Goal: Task Accomplishment & Management: Manage account settings

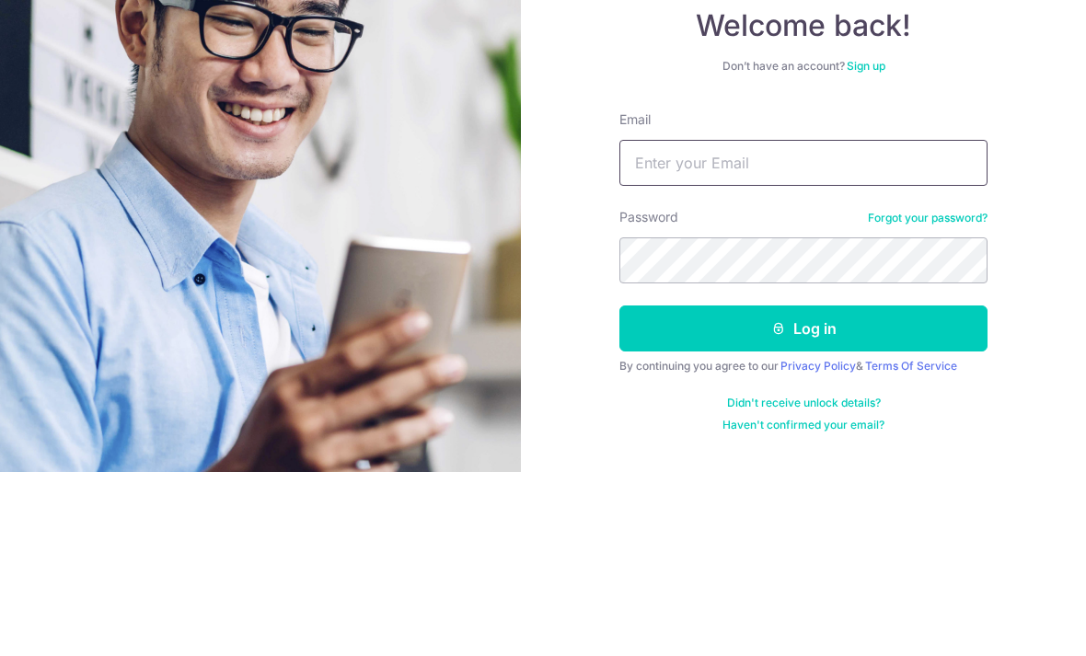
type input "[EMAIL_ADDRESS][DOMAIN_NAME]"
click at [803, 489] on button "Log in" at bounding box center [803, 512] width 368 height 46
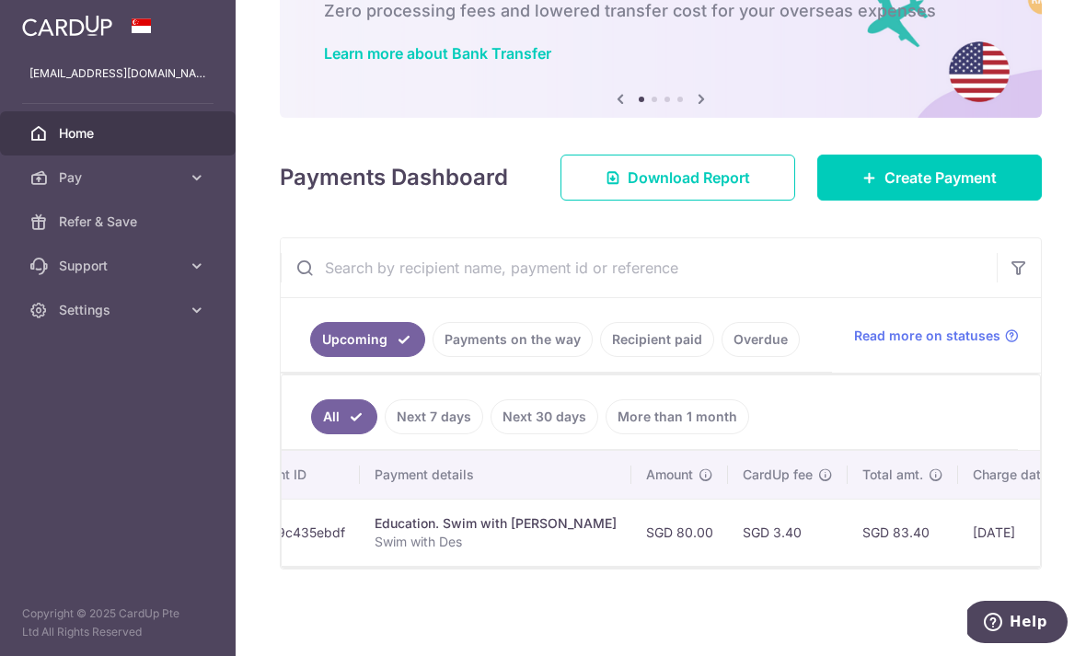
scroll to position [0, 293]
click at [959, 499] on th "Charge date" at bounding box center [1021, 475] width 125 height 48
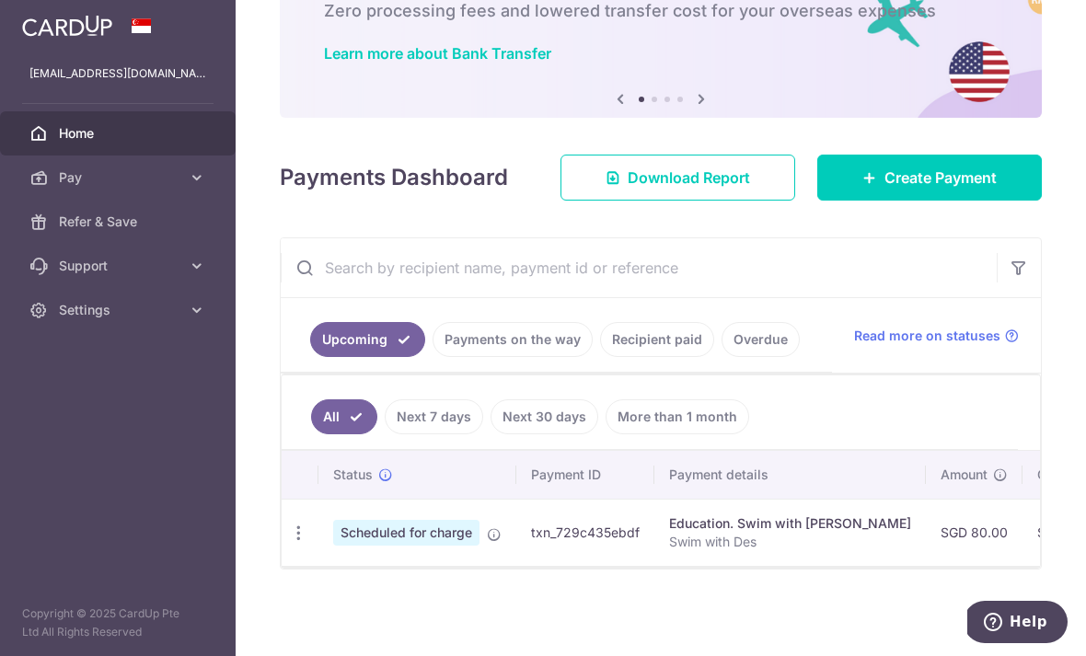
scroll to position [0, 0]
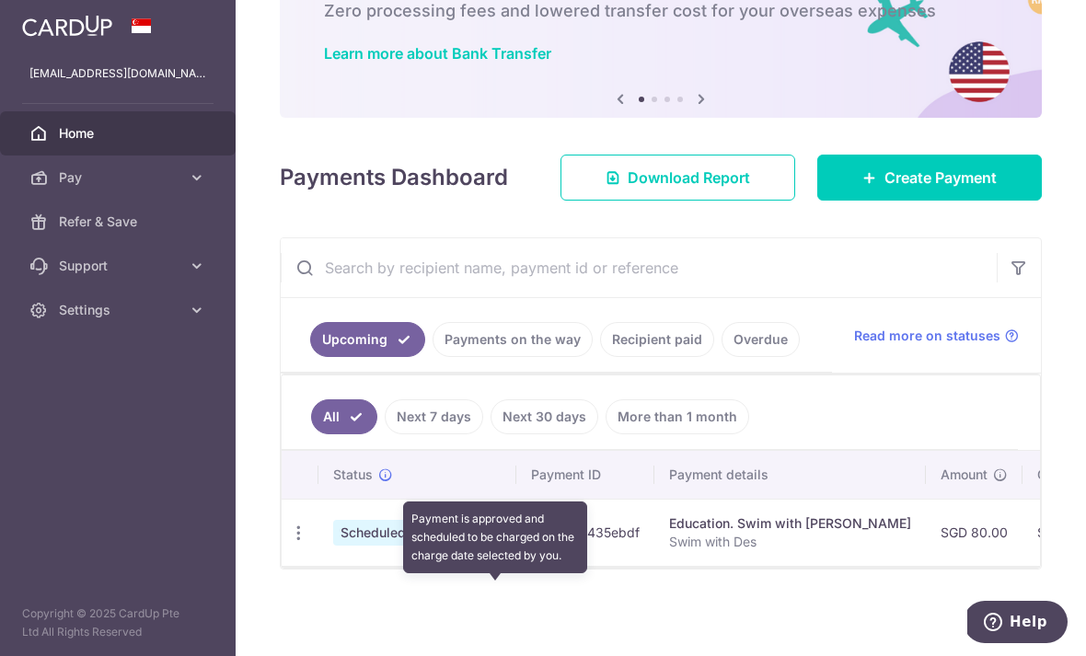
click at [487, 542] on icon at bounding box center [494, 534] width 15 height 15
click at [516, 566] on td "txn_729c435ebdf" at bounding box center [585, 532] width 138 height 67
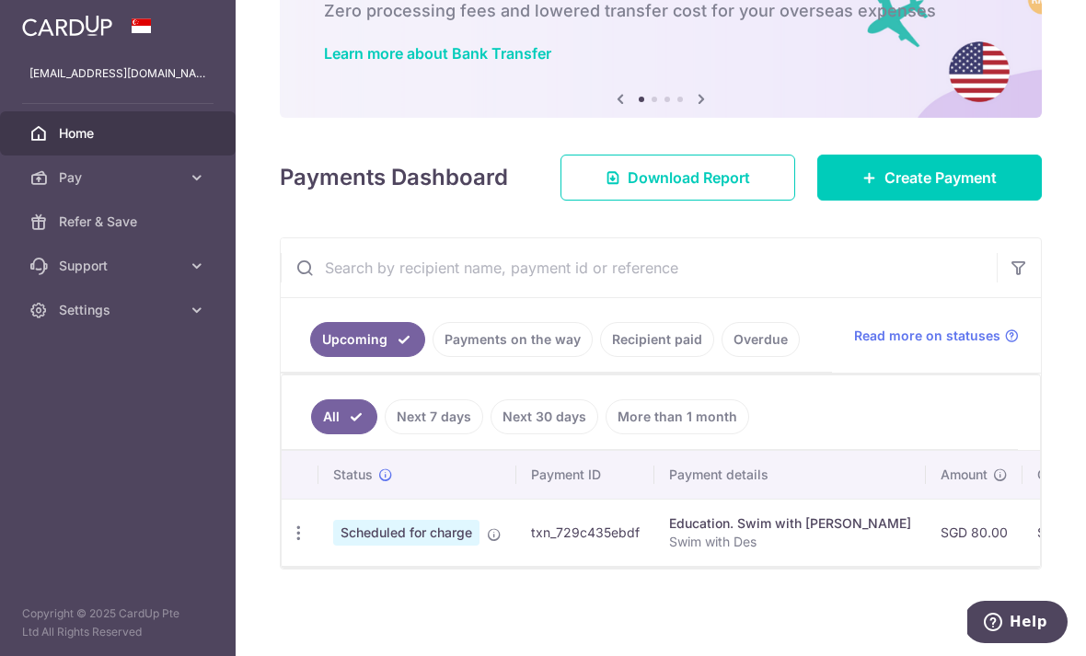
click at [282, 550] on div "Update payment Cancel payment" at bounding box center [299, 533] width 34 height 34
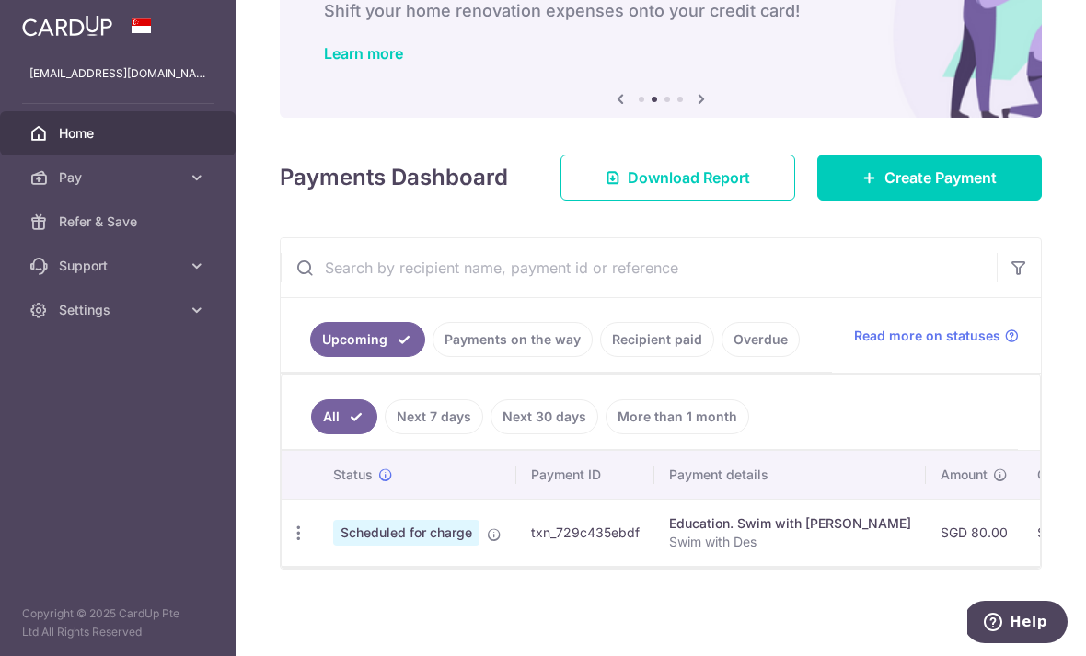
click at [282, 550] on div "Update payment Cancel payment" at bounding box center [299, 533] width 34 height 34
click at [289, 543] on icon "button" at bounding box center [298, 533] width 19 height 19
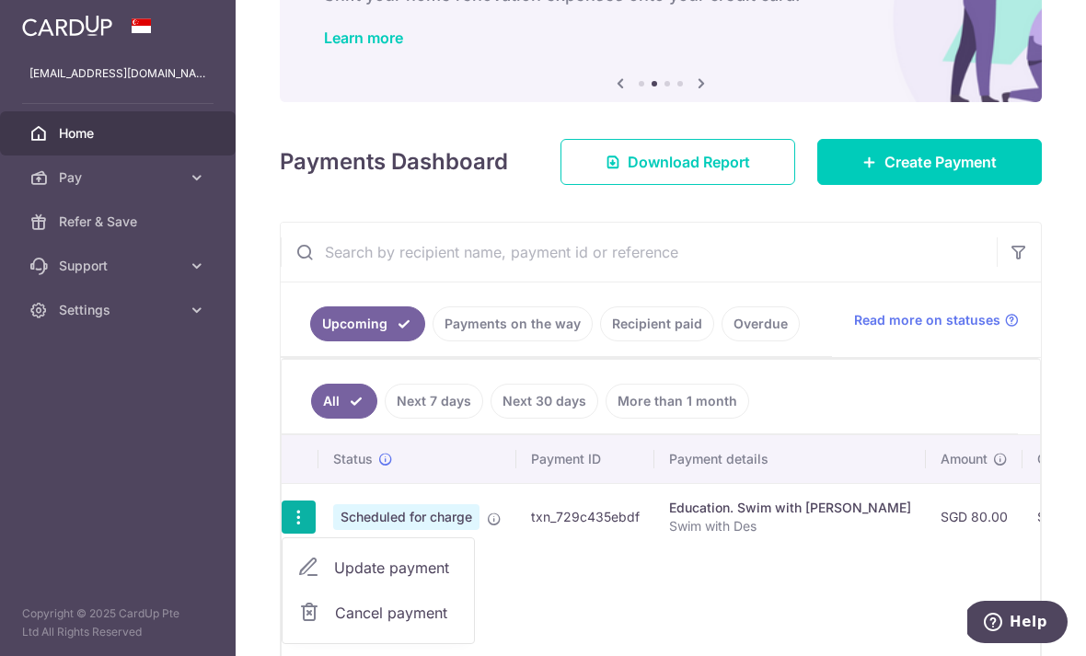
click at [334, 579] on span "Update payment" at bounding box center [396, 568] width 125 height 22
radio input "true"
type input "80.00"
type input "11/09/2025"
type input "Swim with Des"
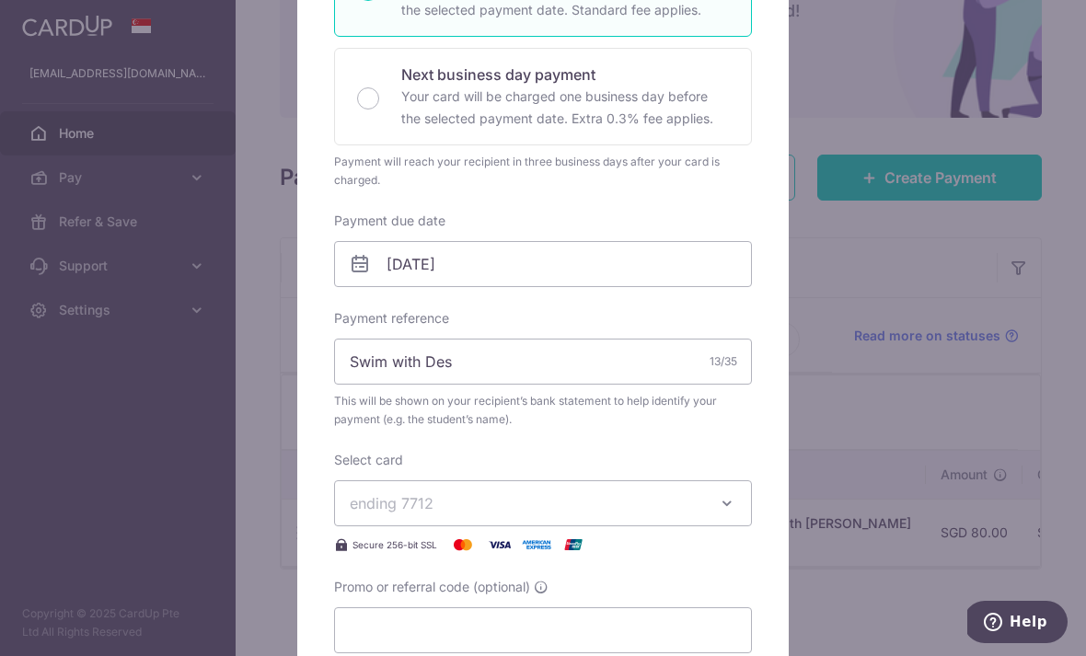
scroll to position [318, 0]
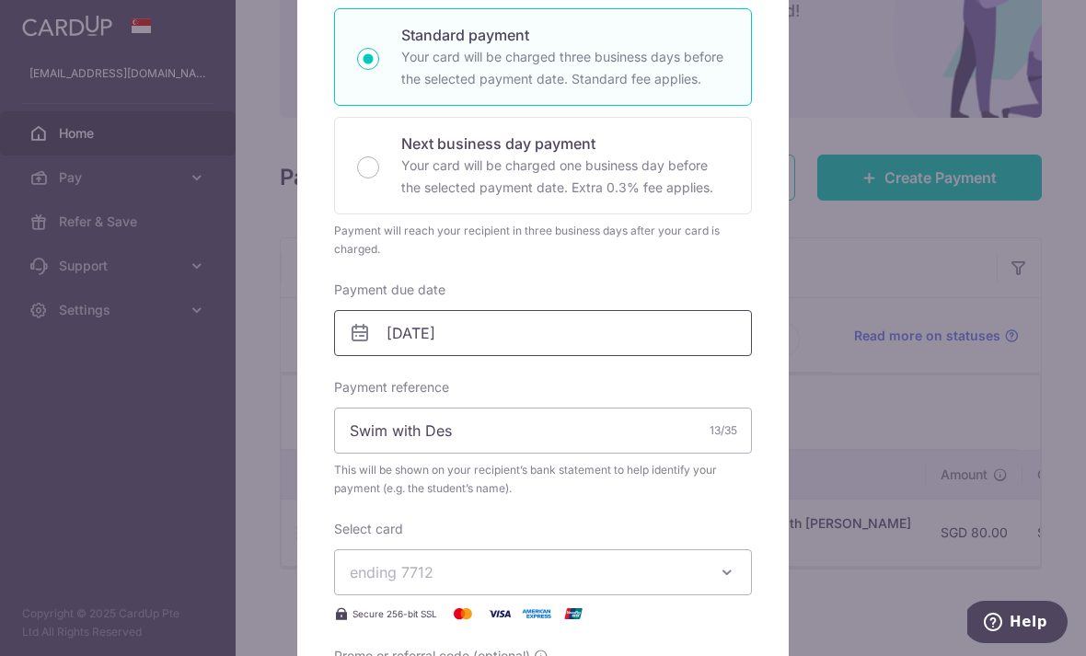
click at [600, 322] on input "11/09/2025" at bounding box center [543, 333] width 418 height 46
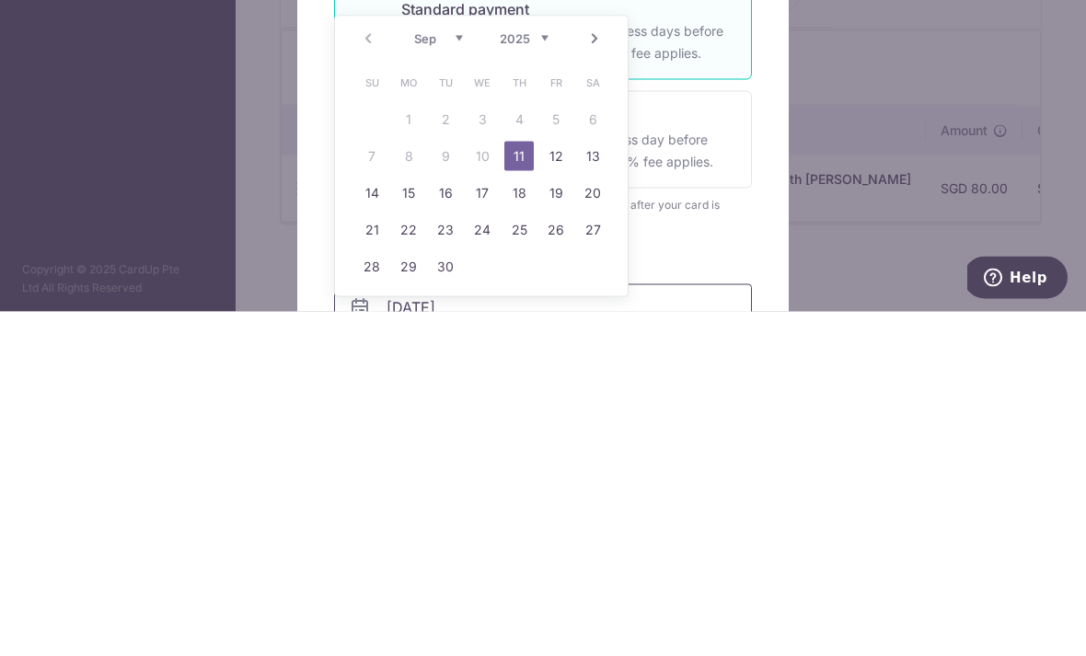
scroll to position [0, 0]
click at [751, 435] on div "Next business day payment Your card will be charged one business day before the…" at bounding box center [543, 484] width 418 height 98
radio input "false"
radio input "true"
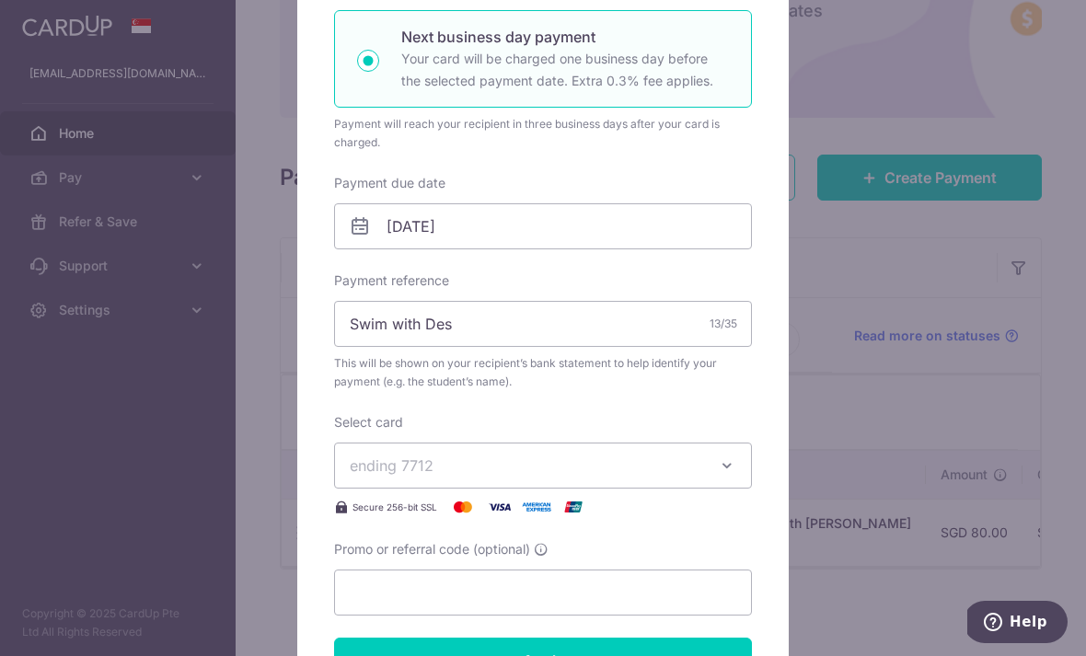
scroll to position [438, 0]
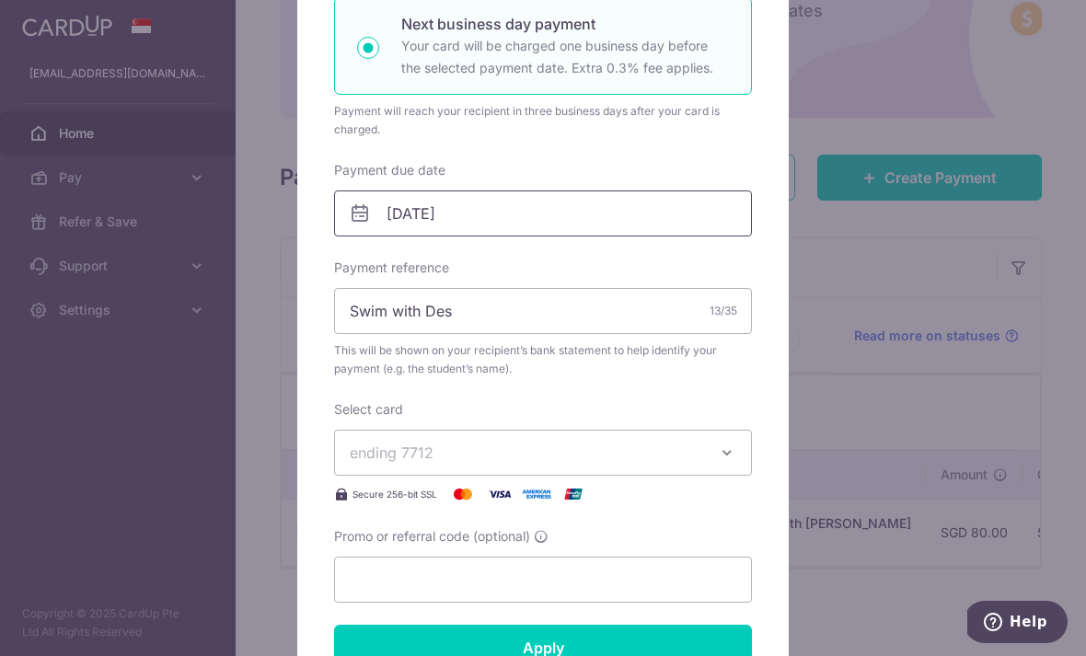
click at [614, 203] on input "11/09/2025" at bounding box center [543, 213] width 418 height 46
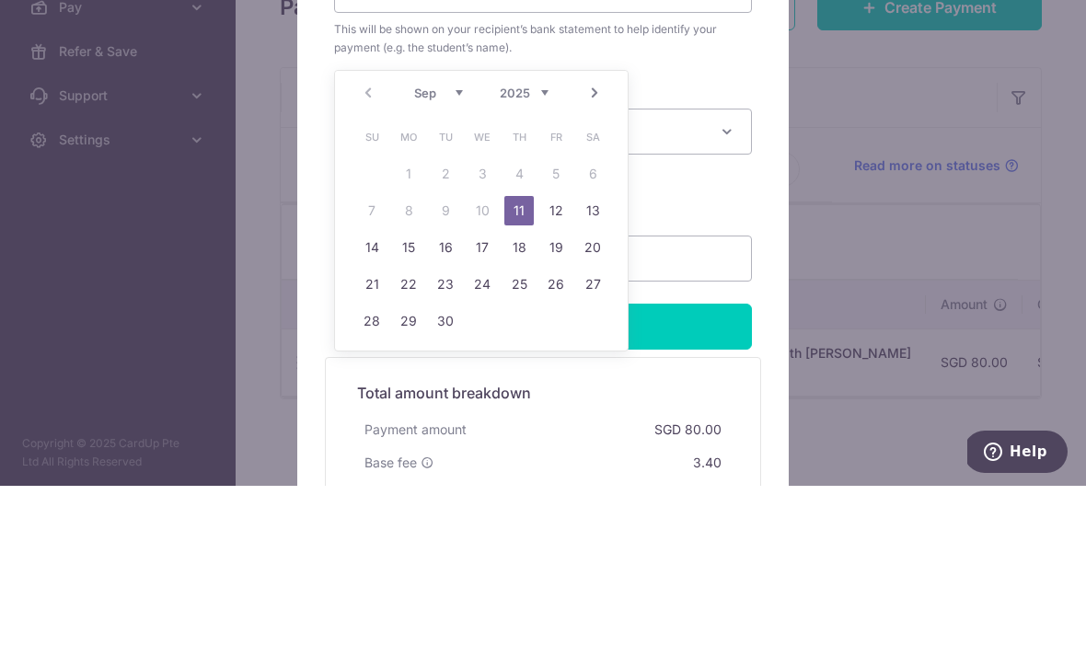
scroll to position [0, 0]
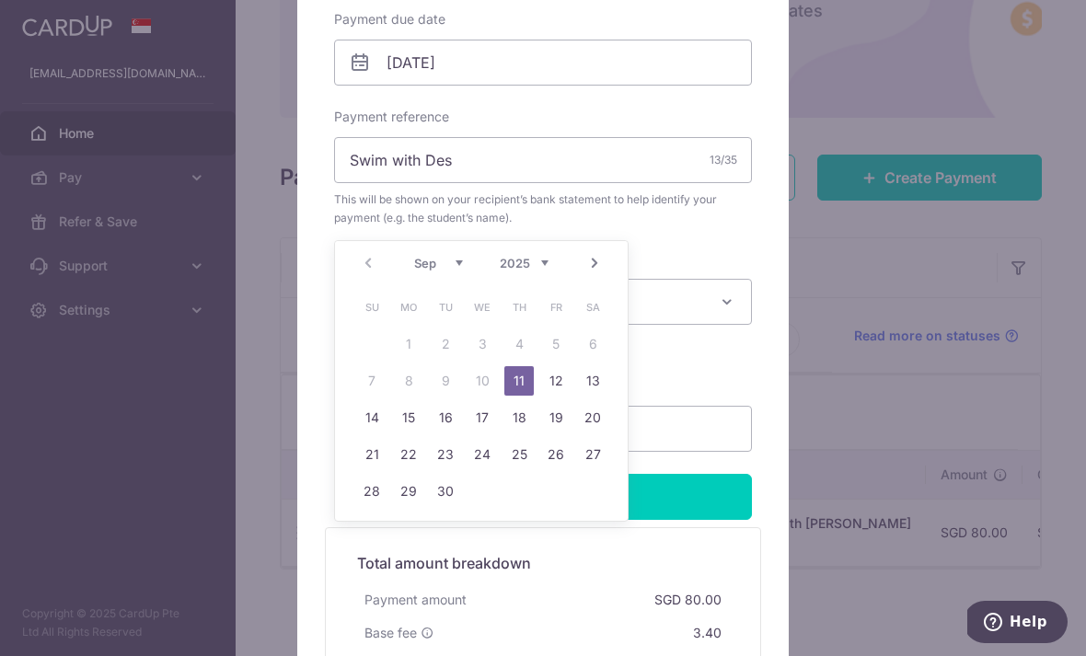
click at [772, 252] on div "Edit payment By clicking apply, you will make changes to all payments to Swim w…" at bounding box center [542, 157] width 491 height 1225
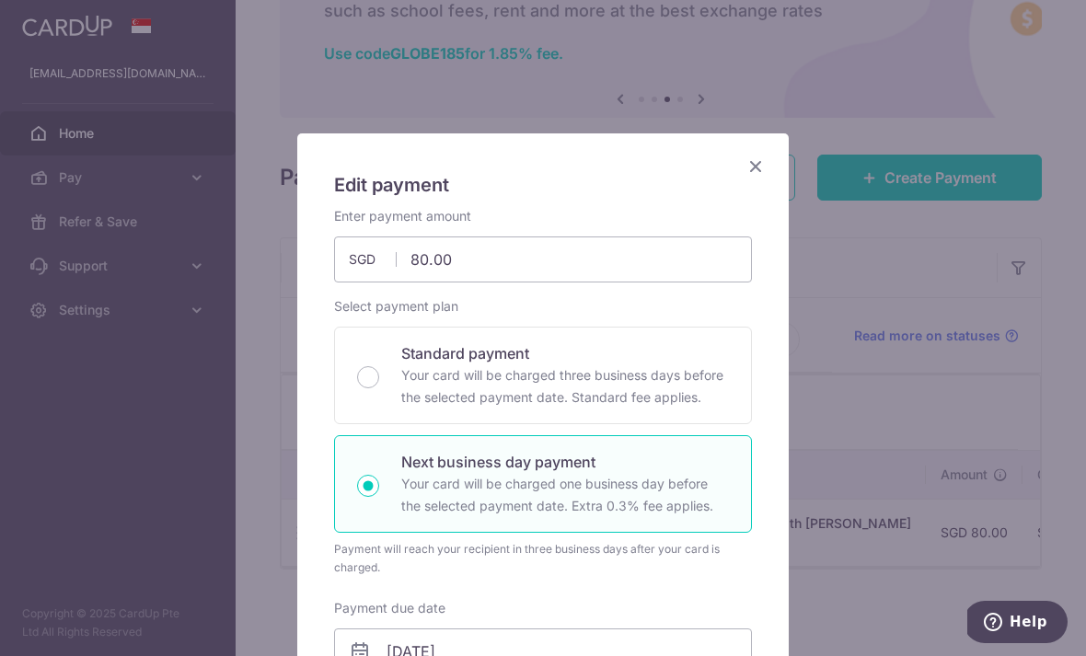
click at [605, 405] on p "Your card will be charged three business days before the selected payment date.…" at bounding box center [565, 386] width 328 height 44
click at [379, 388] on input "Standard payment Your card will be charged three business days before the selec…" at bounding box center [368, 377] width 22 height 22
radio input "true"
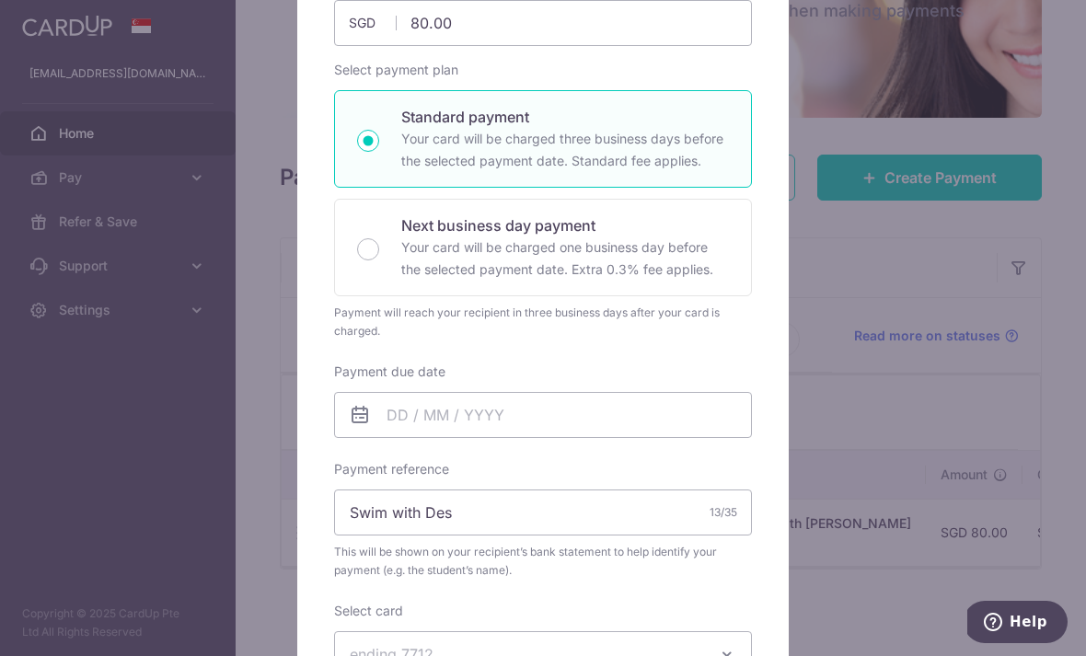
scroll to position [239, 0]
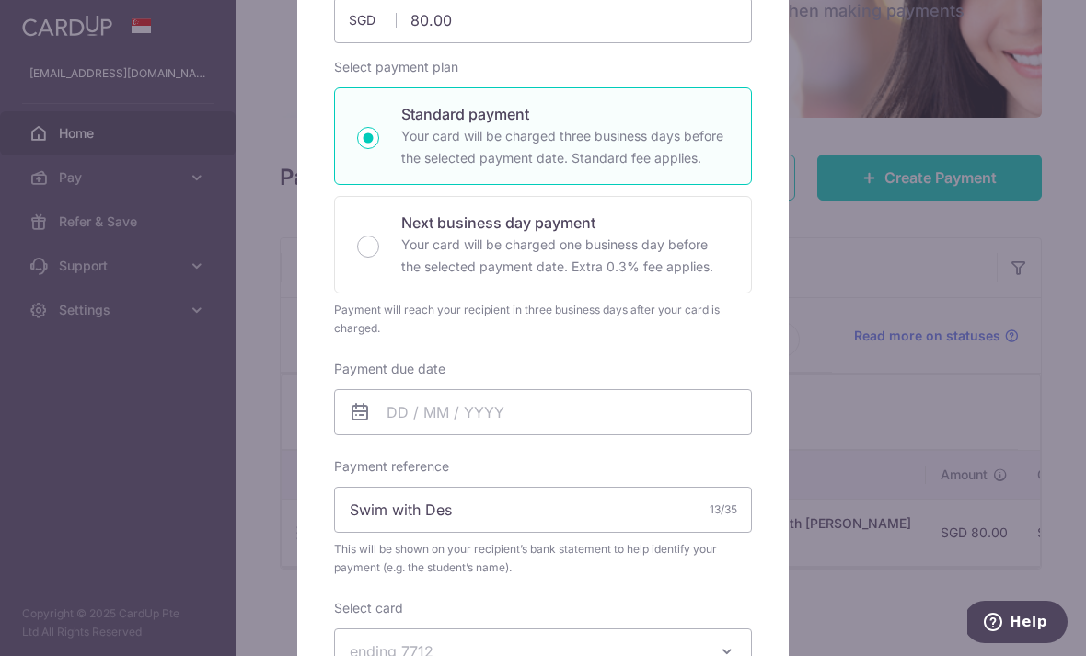
click at [650, 251] on p "Your card will be charged one business day before the selected payment date. Ex…" at bounding box center [565, 256] width 328 height 44
click at [379, 251] on input "Next business day payment Your card will be charged one business day before the…" at bounding box center [368, 247] width 22 height 22
radio input "false"
radio input "true"
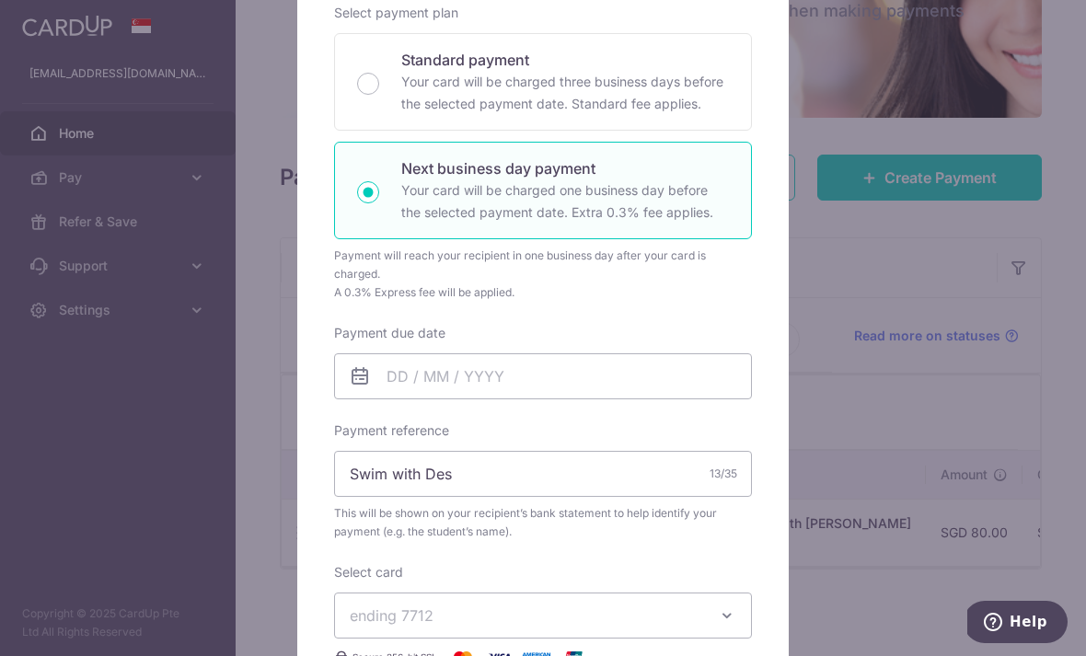
scroll to position [351, 0]
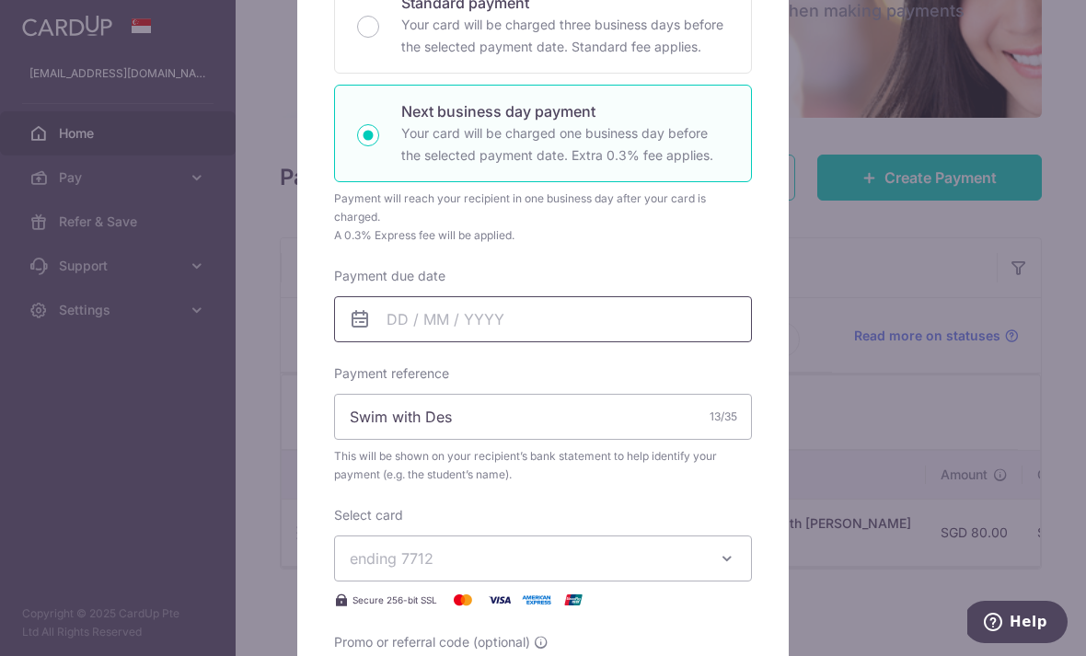
click at [607, 307] on input "Payment due date" at bounding box center [543, 319] width 418 height 46
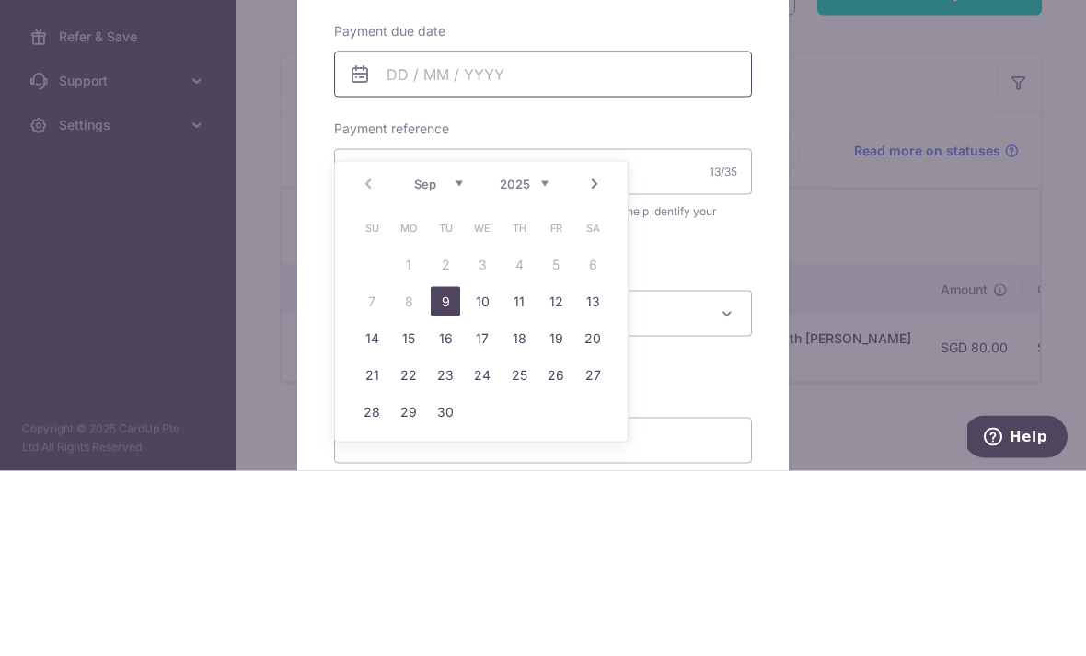
scroll to position [433, 0]
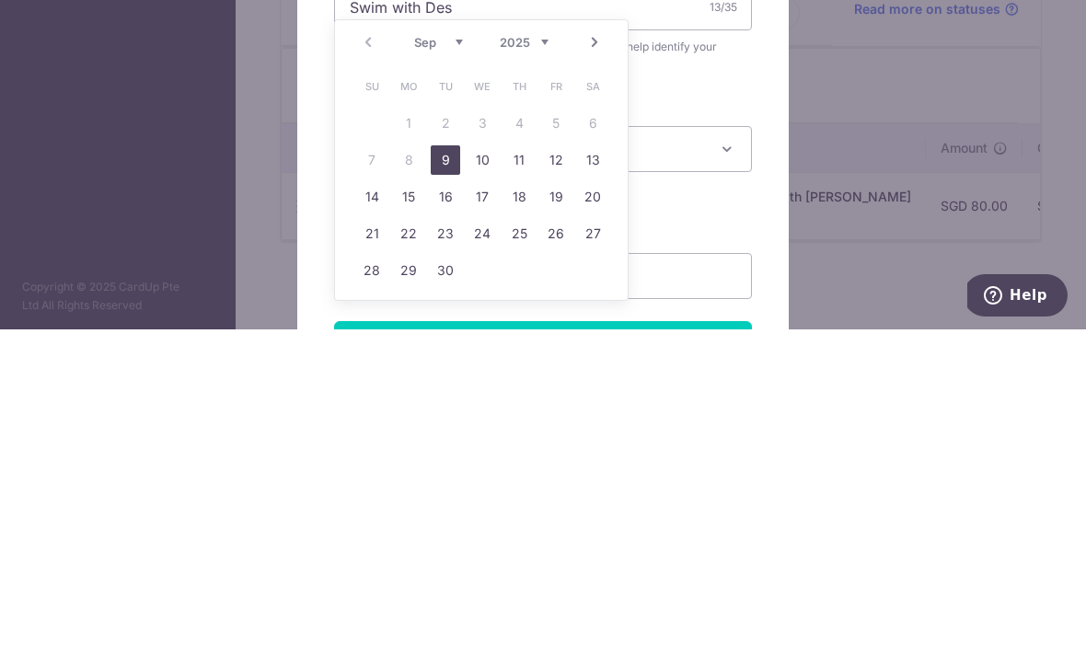
click at [432, 472] on link "9" at bounding box center [445, 486] width 29 height 29
type input "[DATE]"
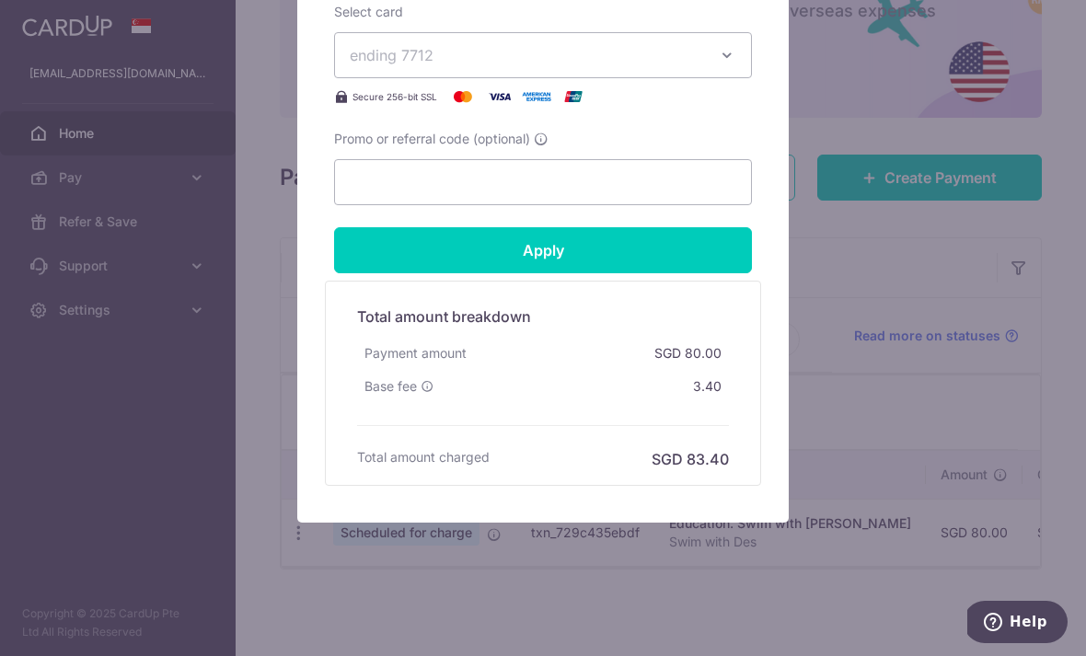
scroll to position [880, 0]
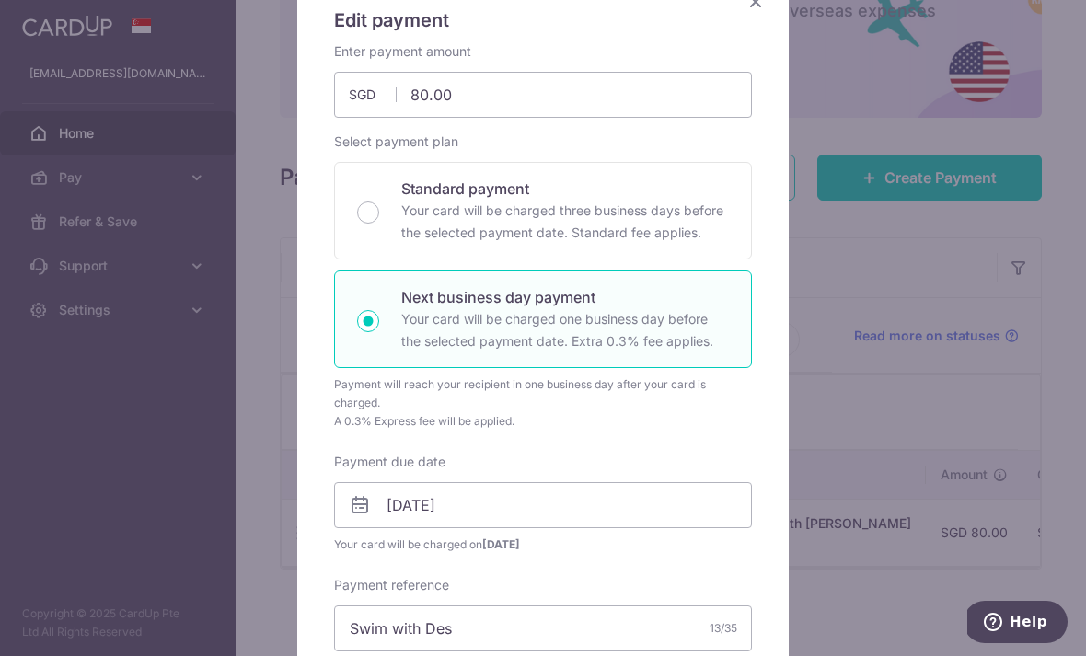
click at [683, 243] on p "Your card will be charged three business days before the selected payment date.…" at bounding box center [565, 222] width 328 height 44
click at [379, 224] on input "Standard payment Your card will be charged three business days before the selec…" at bounding box center [368, 212] width 22 height 22
radio input "true"
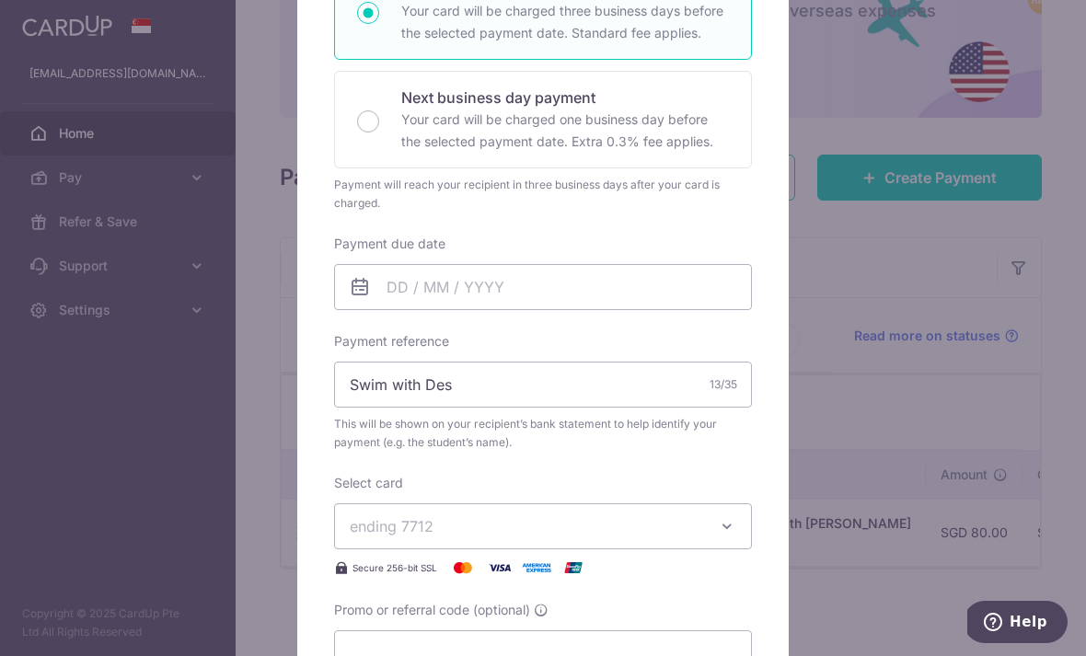
scroll to position [182, 0]
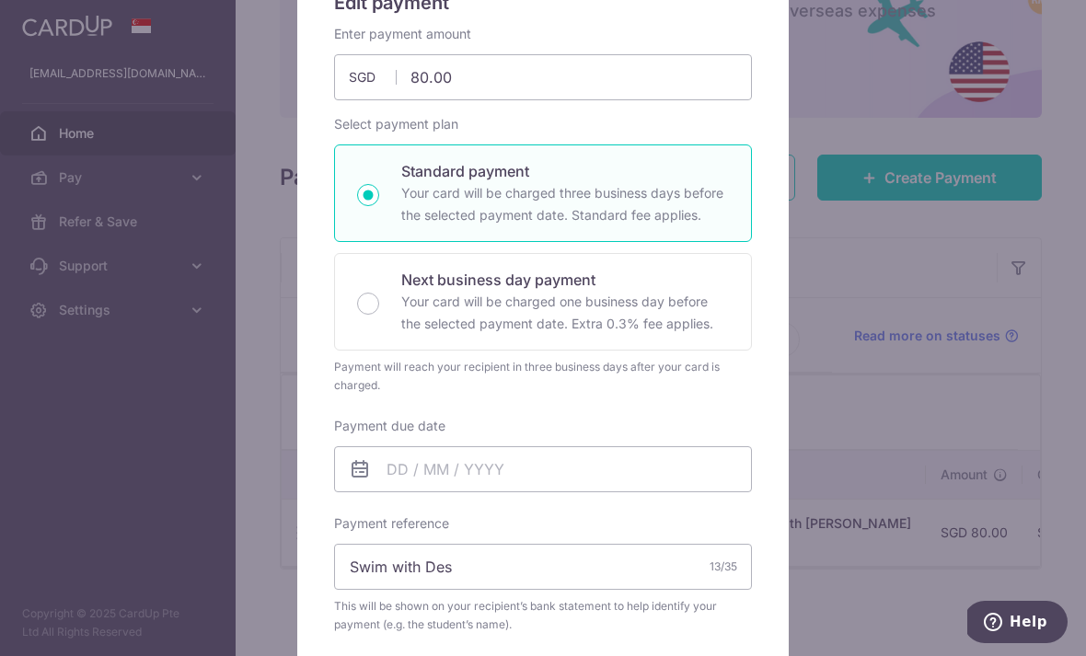
click at [667, 313] on p "Your card will be charged one business day before the selected payment date. Ex…" at bounding box center [565, 313] width 328 height 44
click at [379, 313] on input "Next business day payment Your card will be charged one business day before the…" at bounding box center [368, 304] width 22 height 22
radio input "false"
radio input "true"
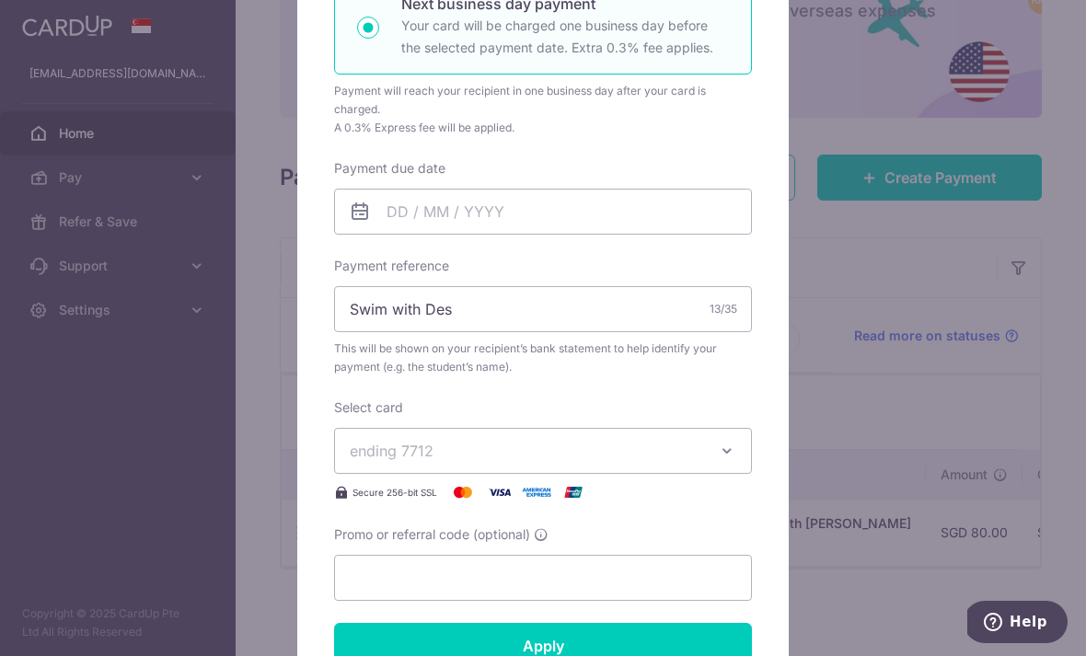
scroll to position [480, 0]
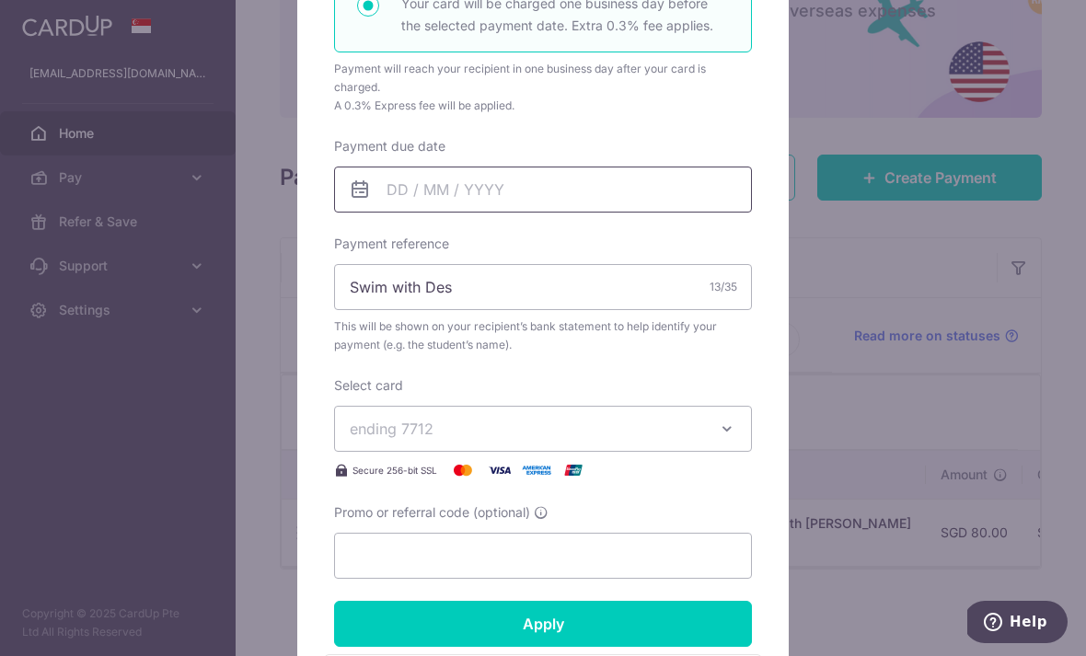
click at [646, 191] on input "Payment due date" at bounding box center [543, 190] width 418 height 46
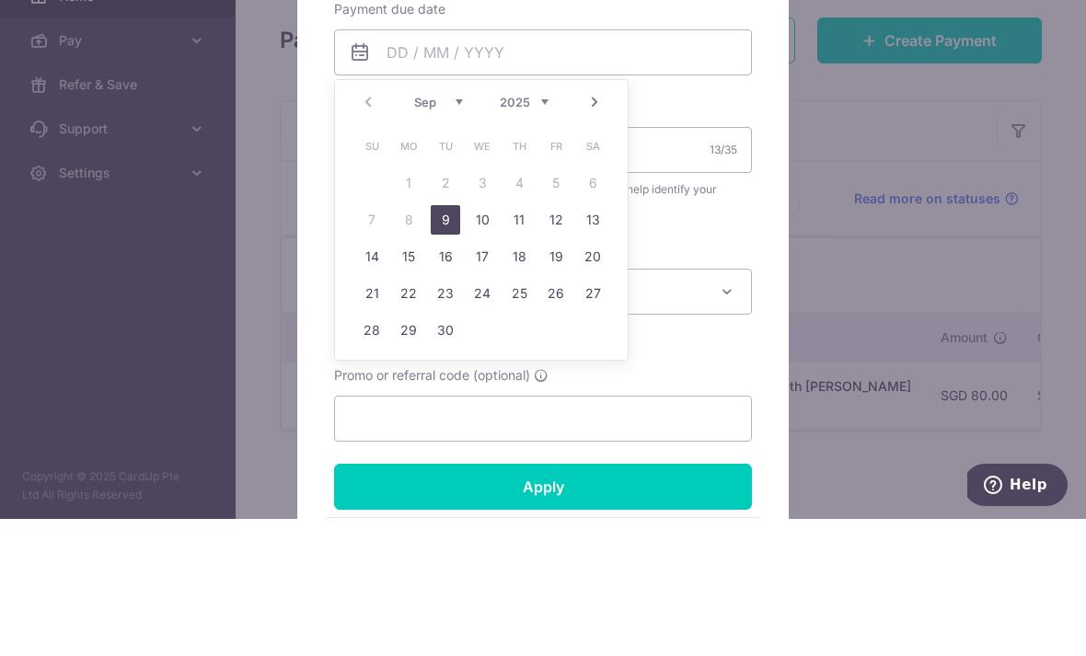
click at [443, 342] on link "9" at bounding box center [445, 356] width 29 height 29
type input "[DATE]"
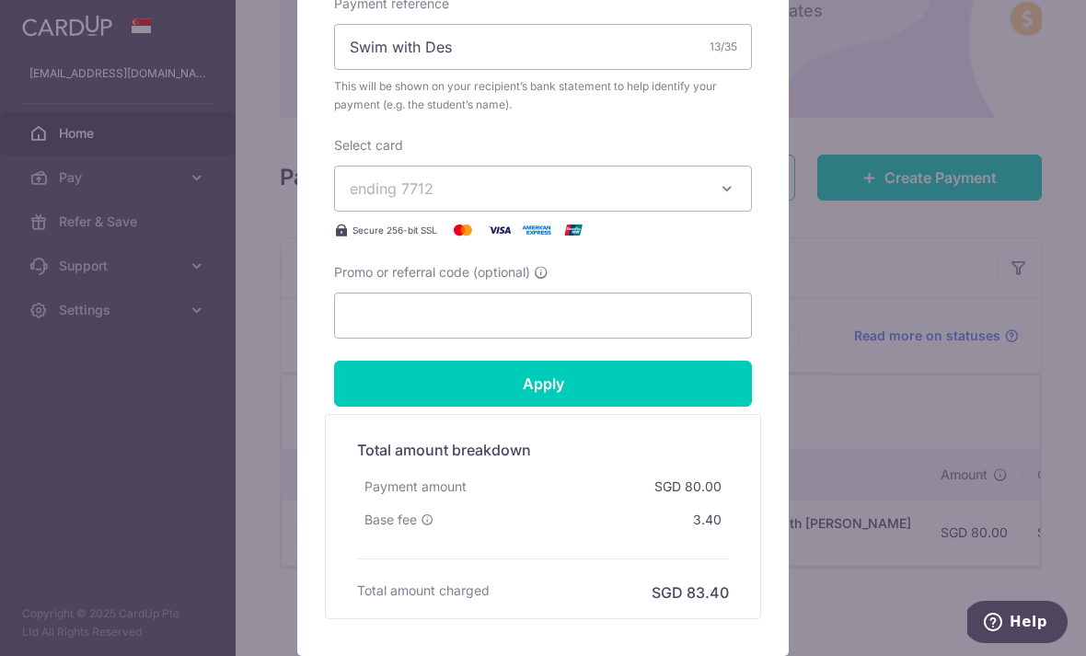
scroll to position [763, 0]
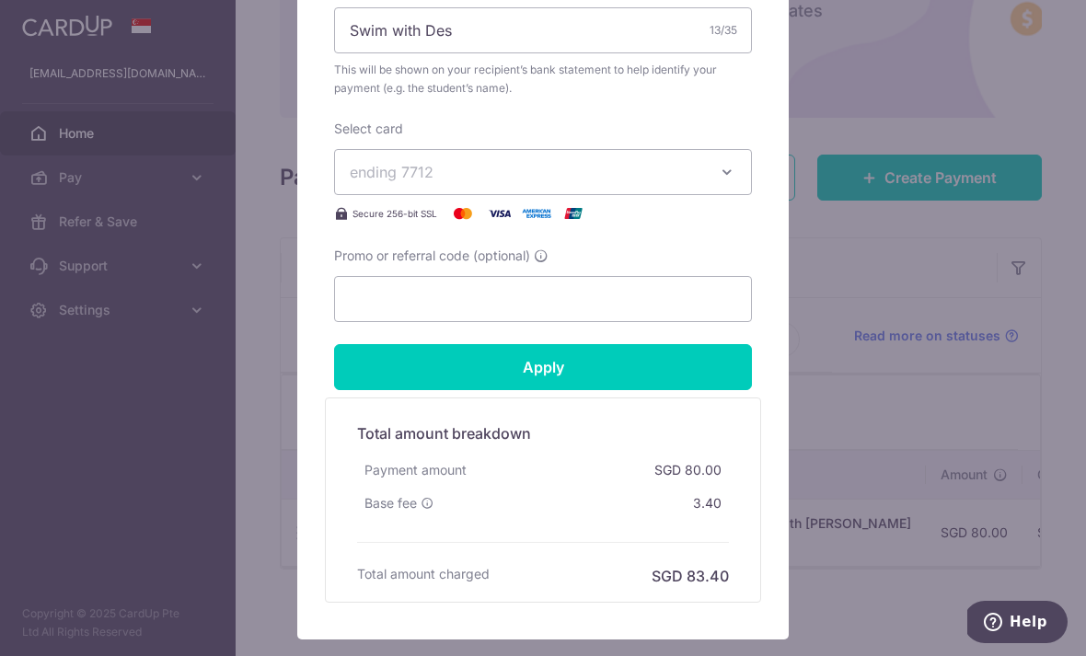
click at [595, 363] on input "Apply" at bounding box center [543, 367] width 418 height 46
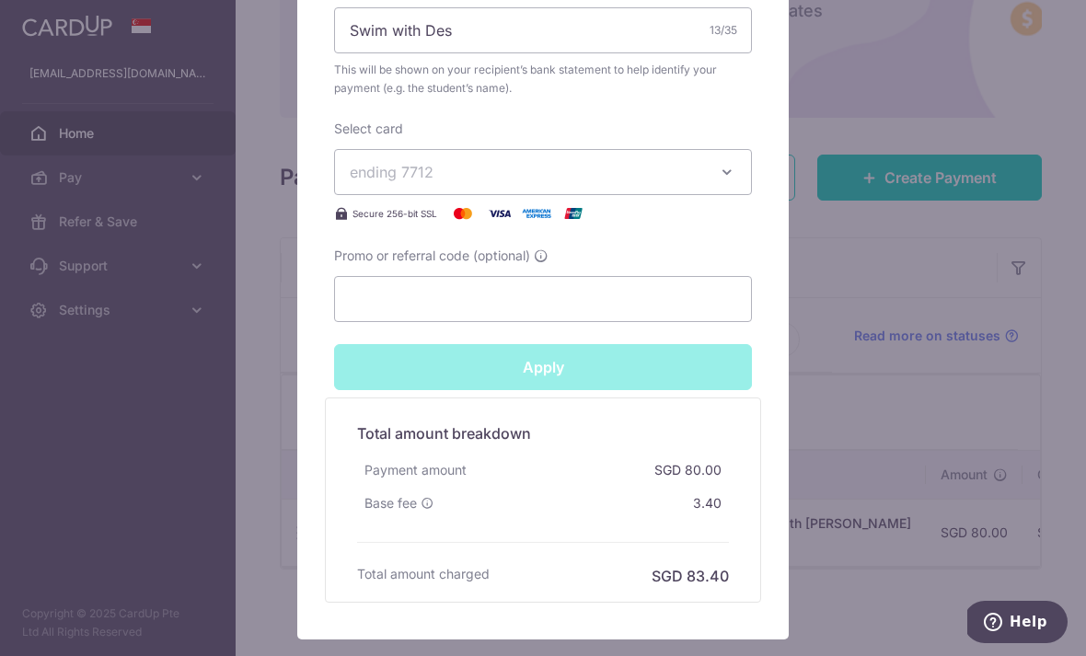
type input "Successfully Applied"
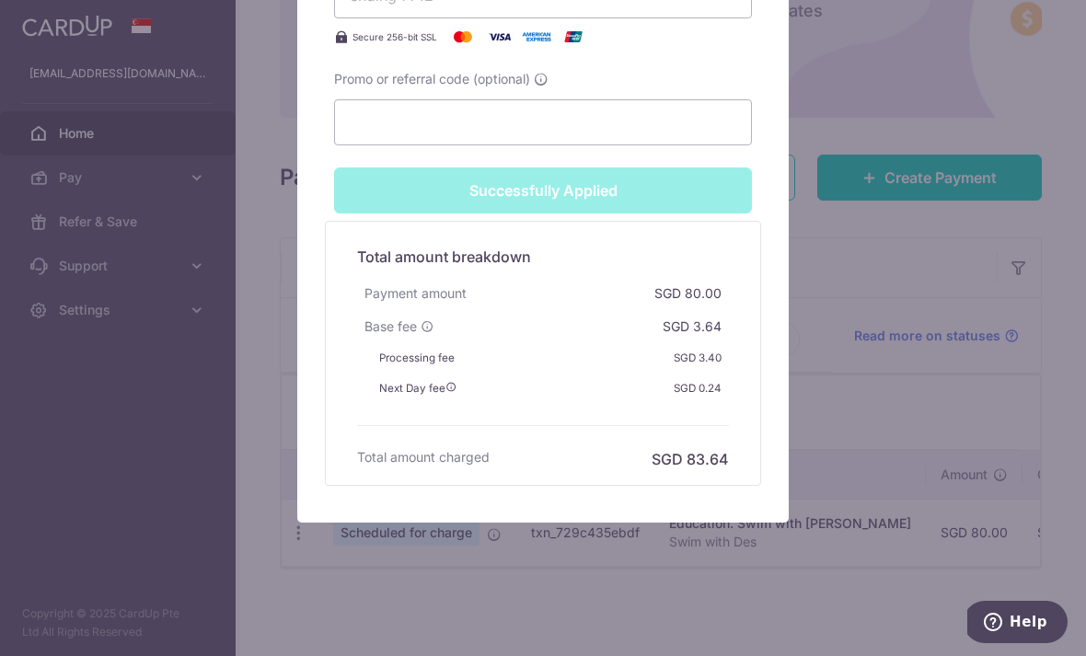
scroll to position [1003, 0]
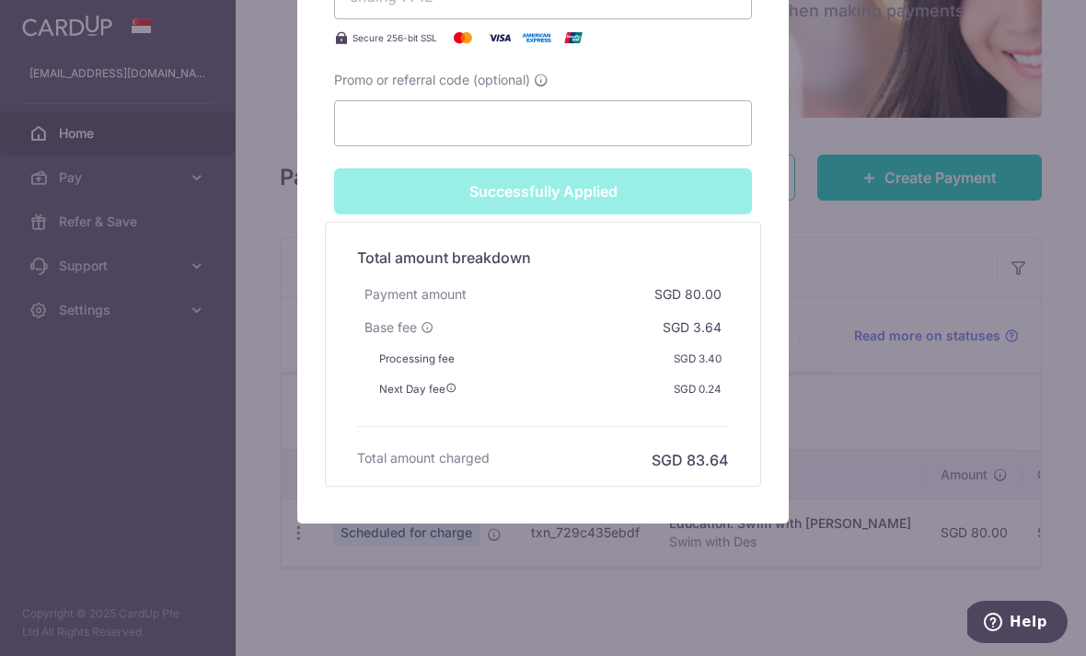
click at [450, 390] on icon at bounding box center [450, 388] width 11 height 11
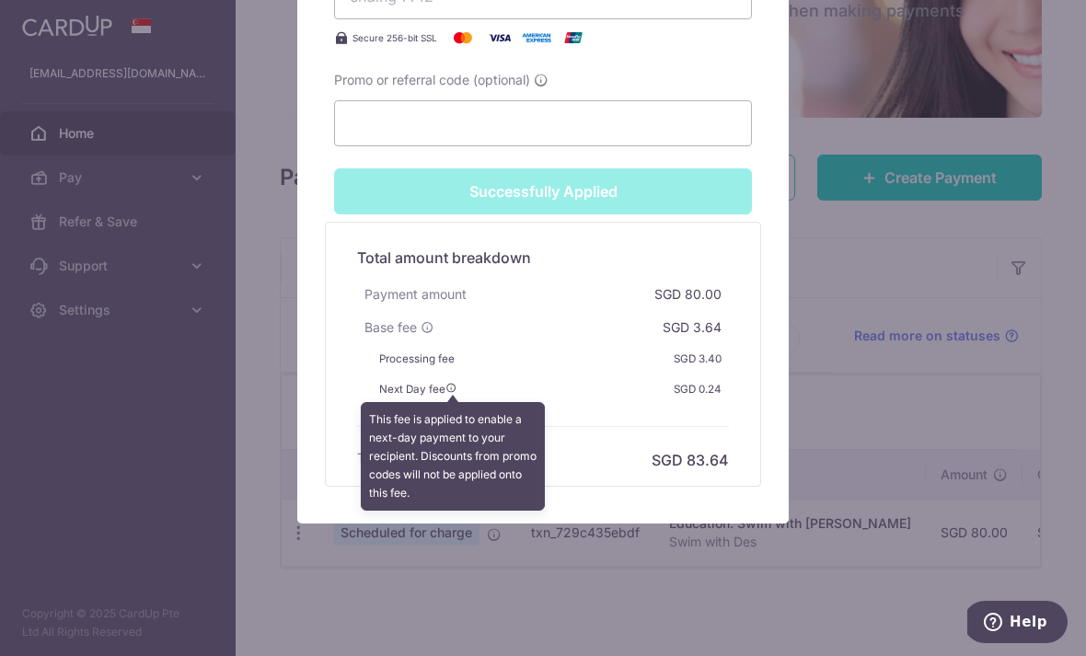
click at [665, 423] on div "Total amount breakdown Payment amount SGD 80.00 Base fee SGD 3.64 Processing fe…" at bounding box center [543, 354] width 390 height 234
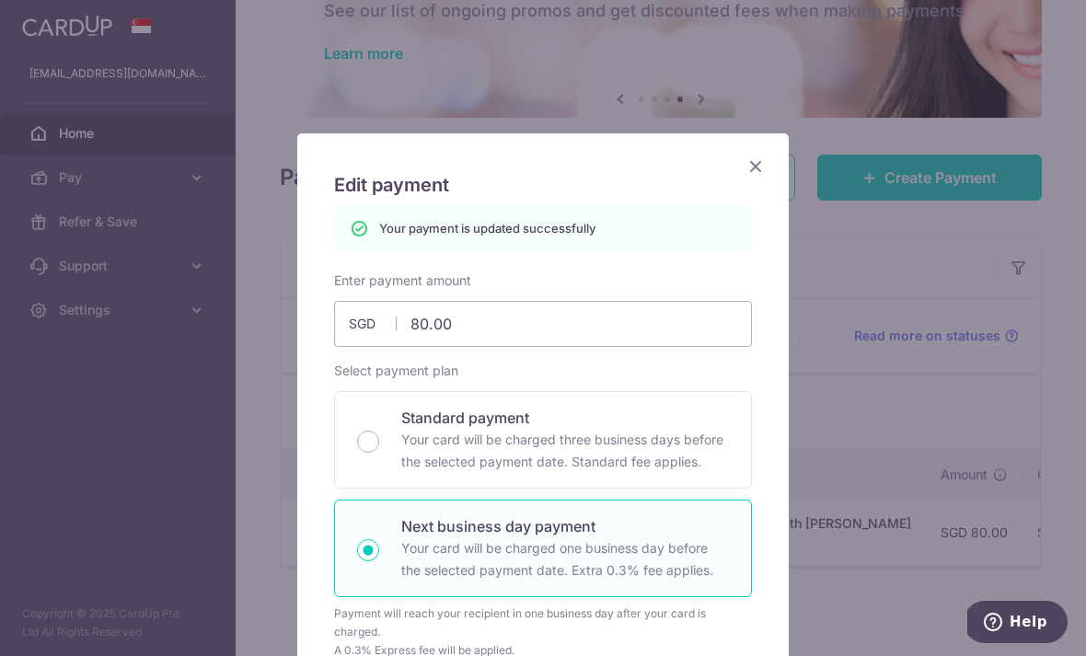
scroll to position [0, 0]
click at [746, 169] on icon "Close" at bounding box center [755, 166] width 22 height 23
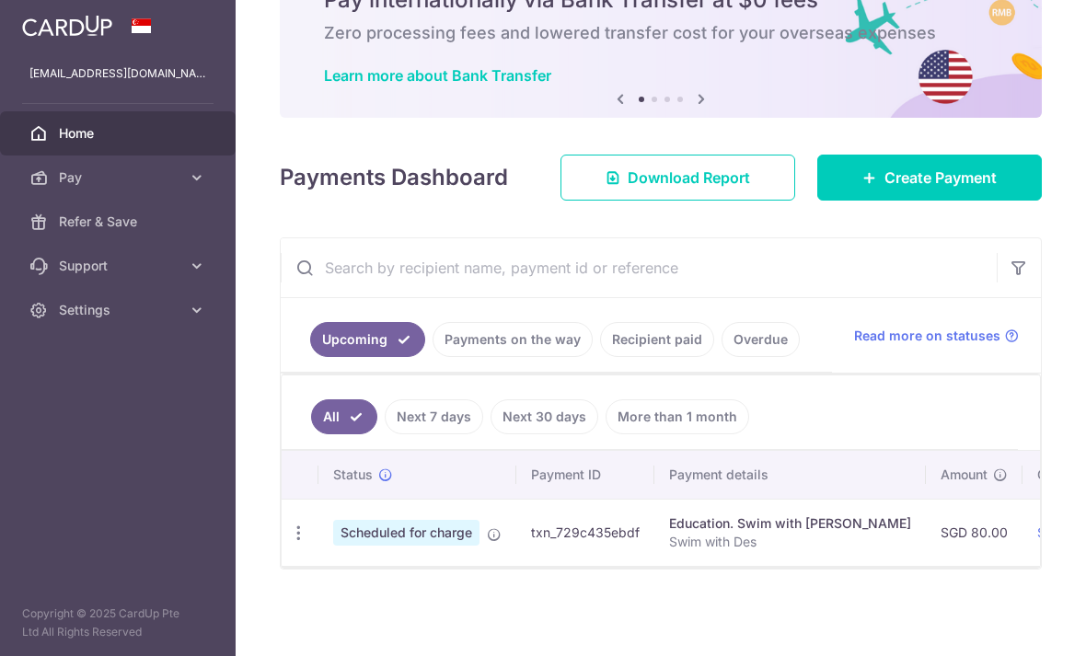
click at [432, 357] on link "Payments on the way" at bounding box center [512, 339] width 160 height 35
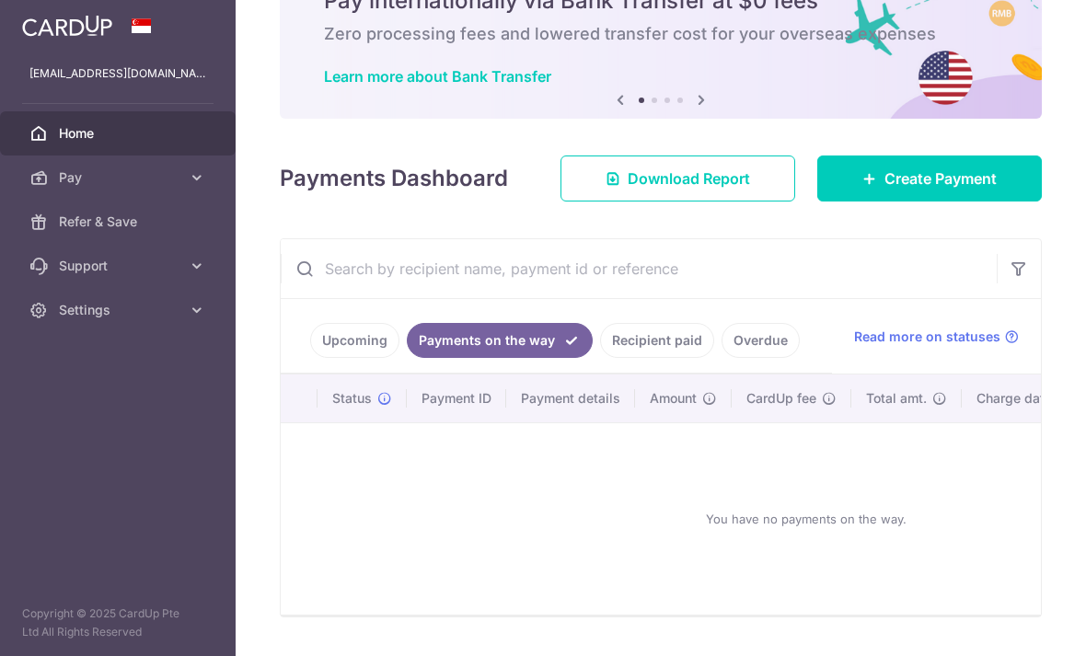
click at [310, 358] on link "Upcoming" at bounding box center [354, 340] width 89 height 35
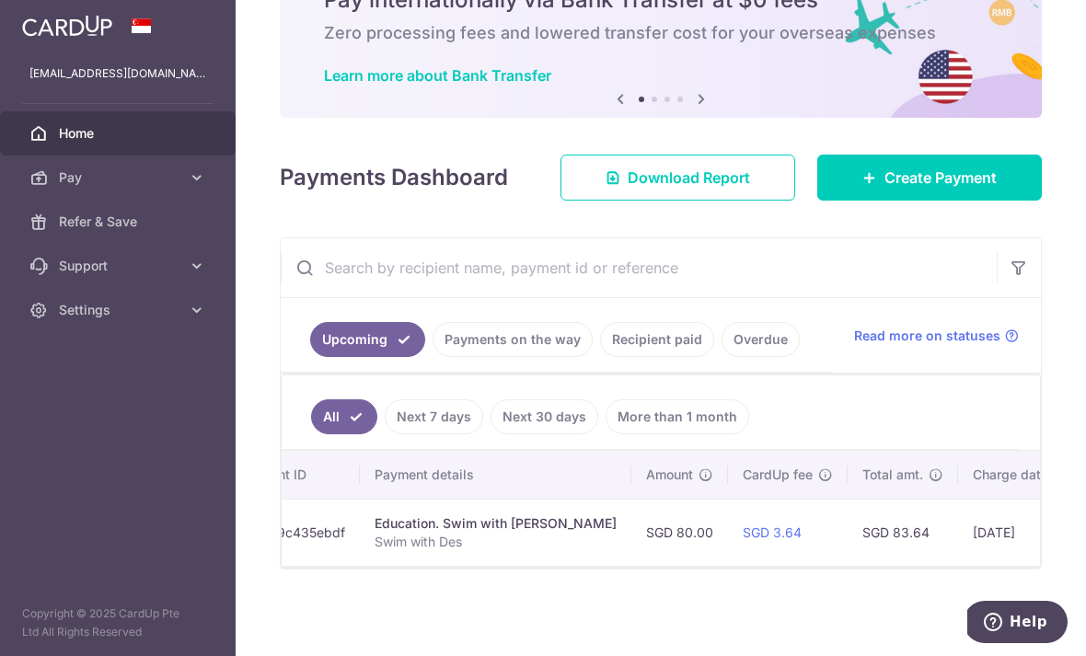
scroll to position [0, 293]
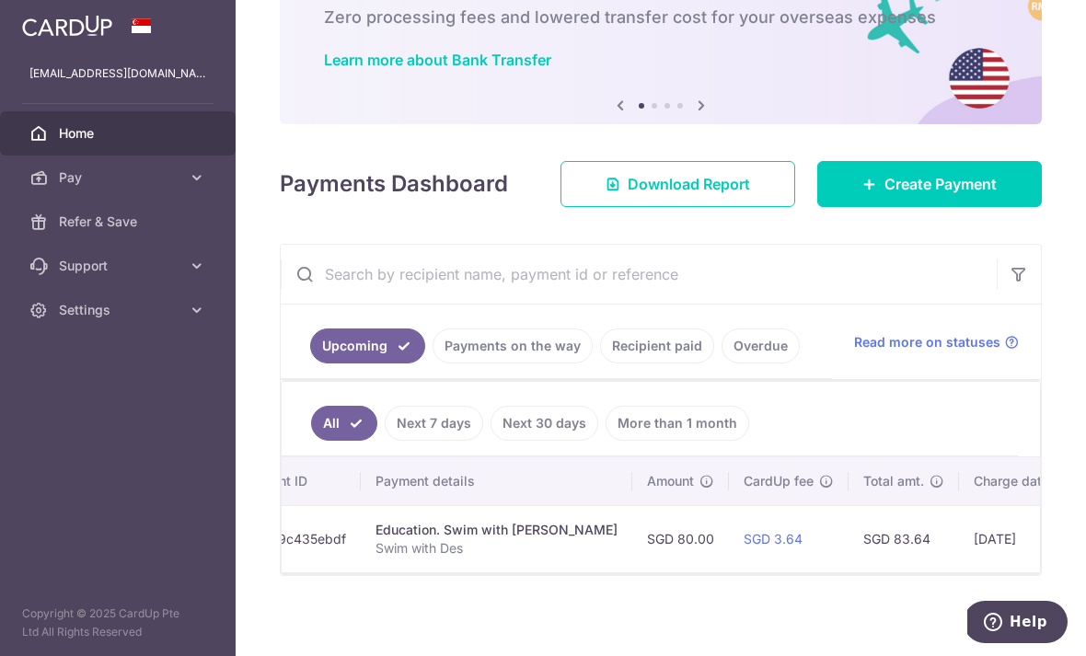
click at [973, 490] on div "Charge date" at bounding box center [1021, 481] width 96 height 18
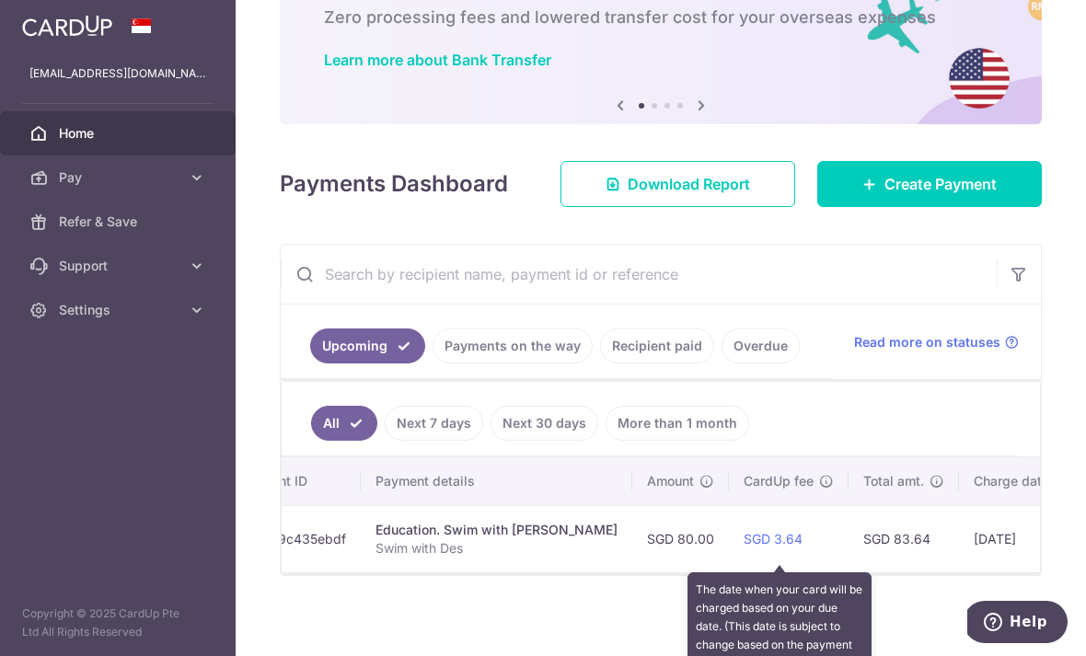
click at [1054, 489] on icon at bounding box center [1061, 481] width 15 height 15
click at [816, 456] on ul "All Next 7 days Next 30 days More than 1 month" at bounding box center [650, 419] width 736 height 75
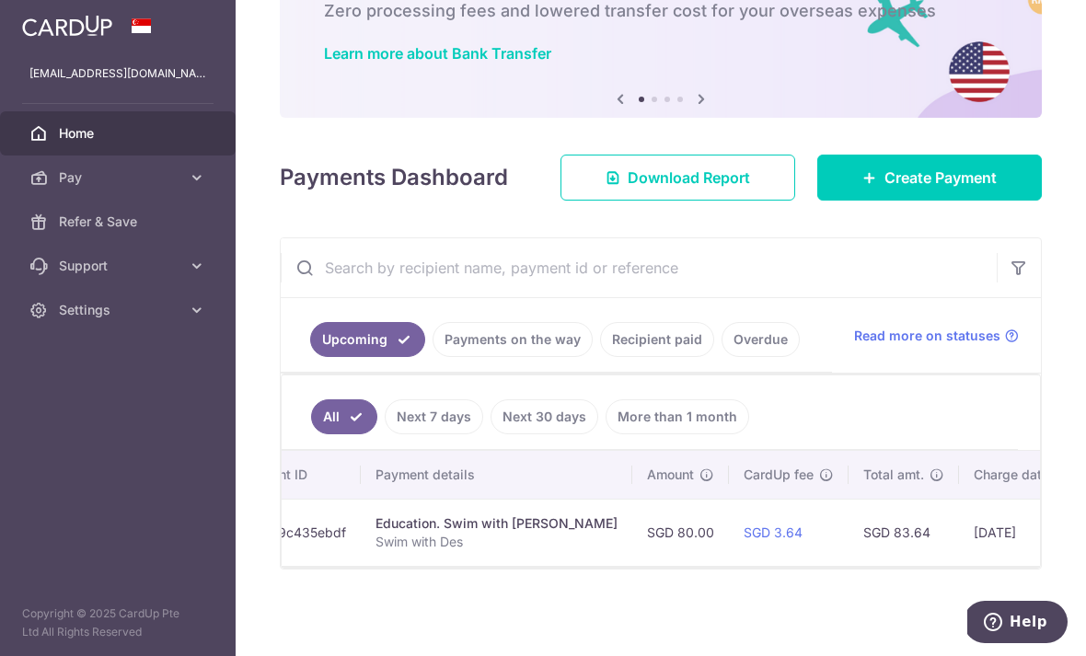
scroll to position [133, 0]
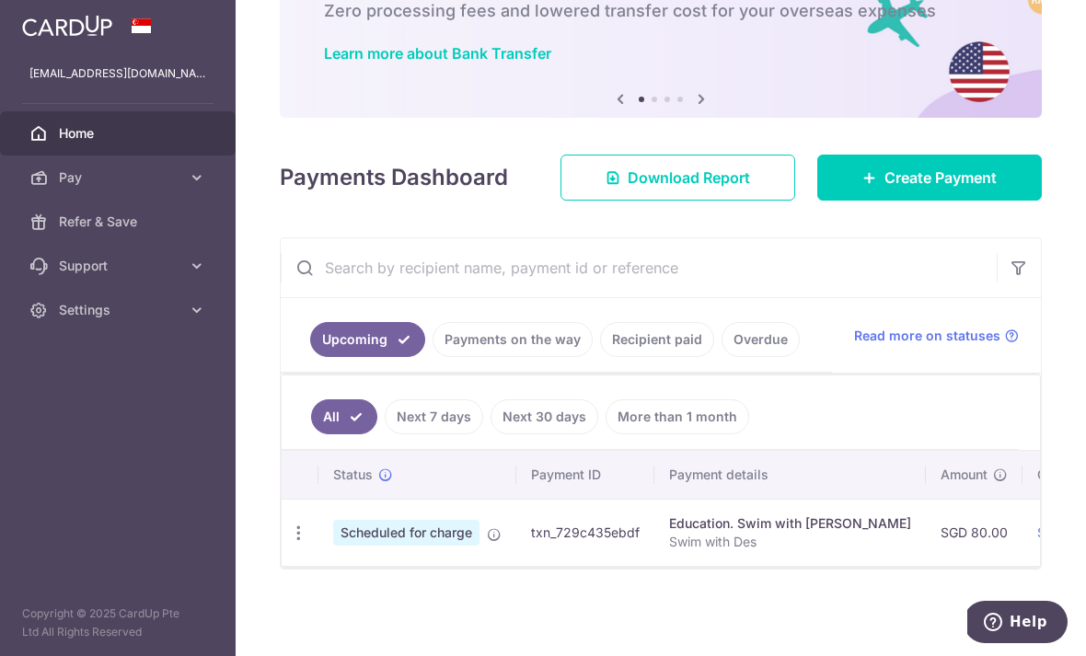
scroll to position [133, 0]
click at [432, 357] on link "Payments on the way" at bounding box center [512, 339] width 160 height 35
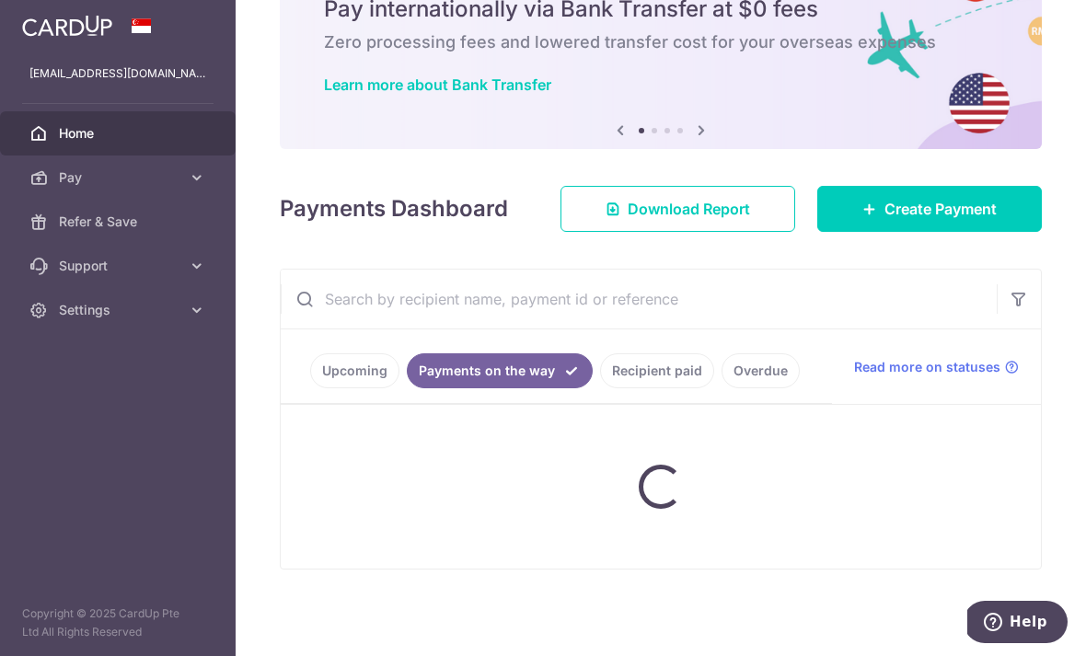
scroll to position [117, 0]
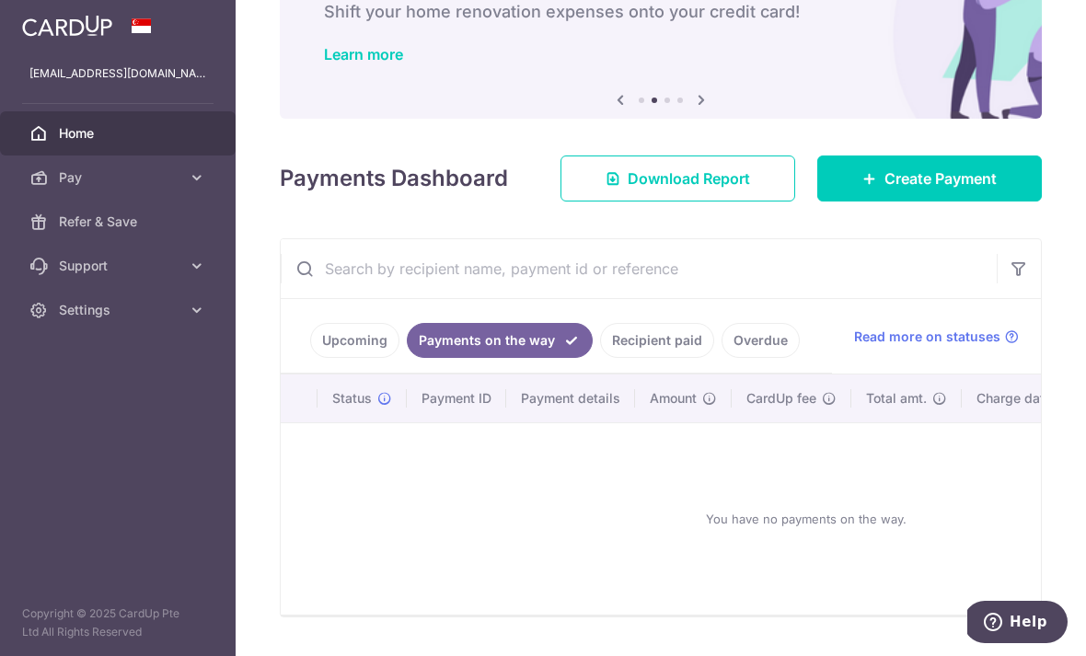
click at [600, 358] on link "Recipient paid" at bounding box center [657, 340] width 114 height 35
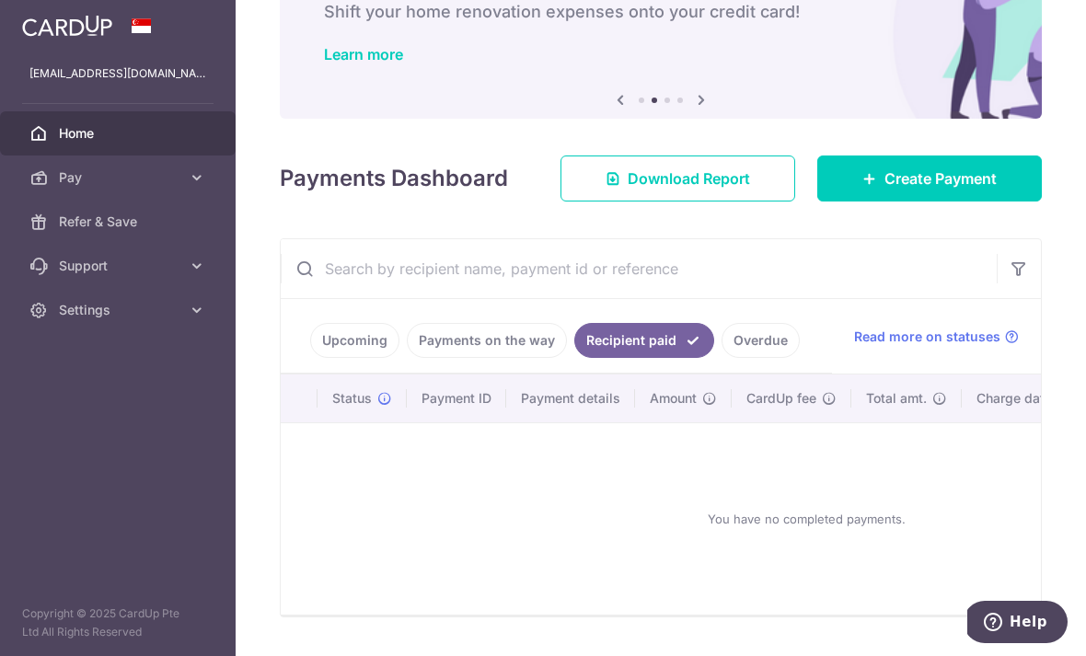
click at [310, 358] on link "Upcoming" at bounding box center [354, 340] width 89 height 35
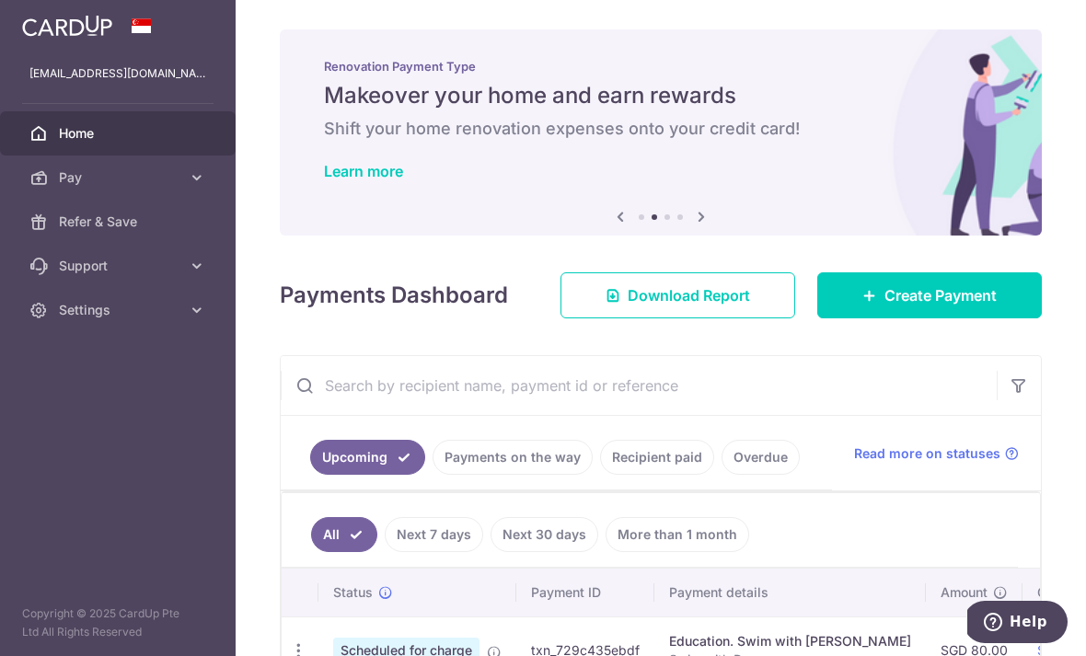
scroll to position [0, 0]
